Goal: Navigation & Orientation: Go to known website

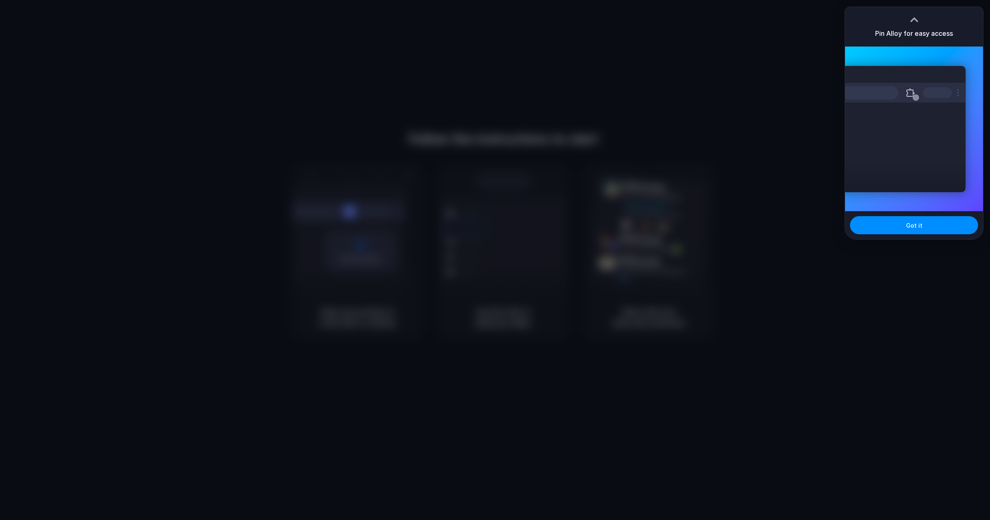
click at [550, 166] on div at bounding box center [495, 260] width 990 height 520
